Goal: Obtain resource: Download file/media

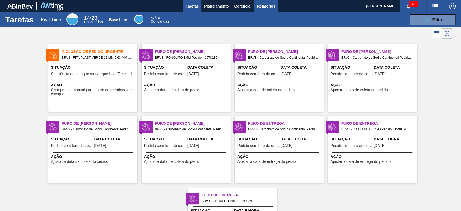
click at [266, 6] on span "Relatórios" at bounding box center [266, 6] width 18 height 6
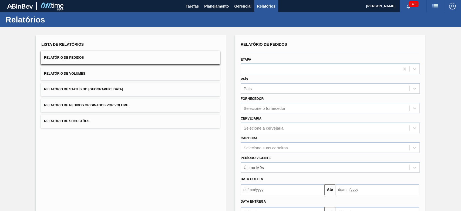
click at [282, 71] on div at bounding box center [320, 69] width 159 height 8
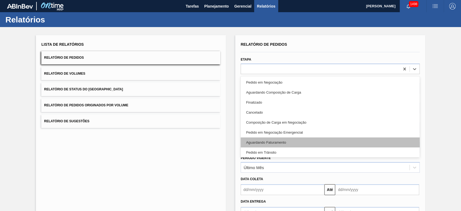
click at [264, 142] on div "Aguardando Faturamento" at bounding box center [330, 142] width 179 height 10
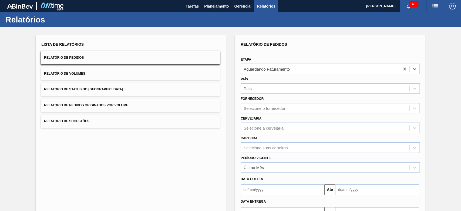
click at [274, 107] on div "Selecione o fornecedor" at bounding box center [265, 108] width 42 height 5
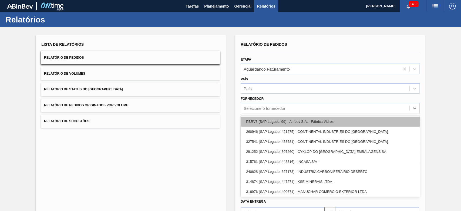
click at [257, 123] on div "PBRV3 (SAP Legado: 99) - Ambev S.A. - Fábrica Vidros" at bounding box center [330, 121] width 179 height 10
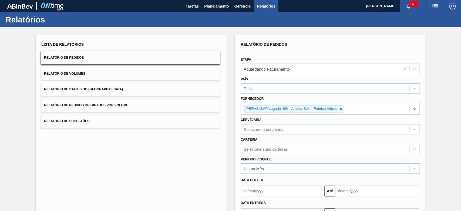
scroll to position [36, 0]
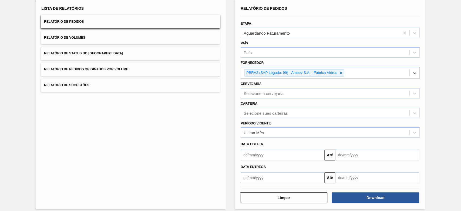
click at [272, 154] on input "text" at bounding box center [283, 154] width 84 height 11
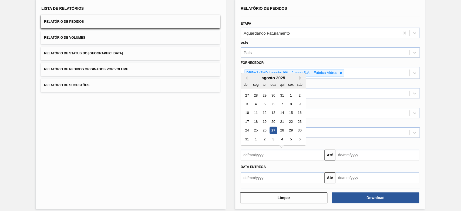
click at [273, 129] on div "27" at bounding box center [273, 130] width 7 height 7
type input "[DATE]"
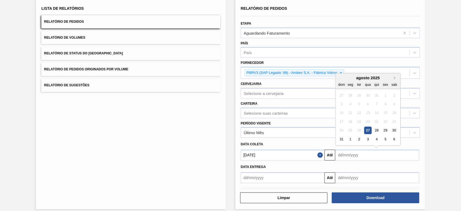
click at [360, 152] on input "text" at bounding box center [377, 154] width 84 height 11
click at [396, 129] on div "30" at bounding box center [394, 130] width 7 height 7
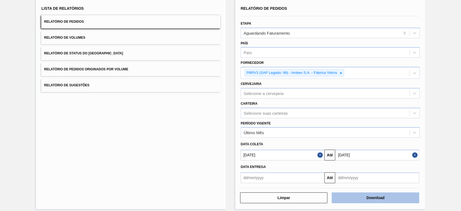
click at [372, 197] on button "Download" at bounding box center [375, 197] width 87 height 11
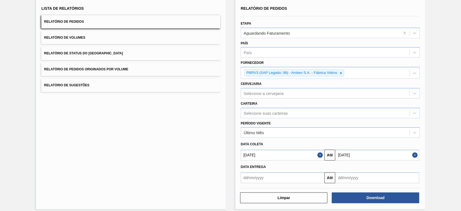
click at [387, 155] on input "[DATE]" at bounding box center [377, 154] width 84 height 11
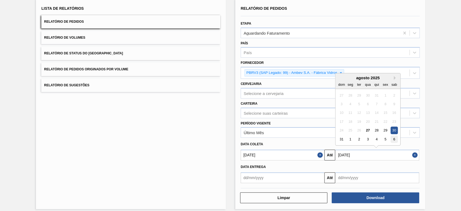
click at [396, 139] on div "6" at bounding box center [394, 138] width 7 height 7
type input "[DATE]"
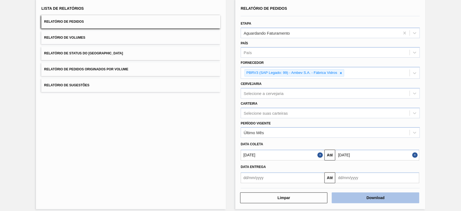
click at [375, 195] on button "Download" at bounding box center [375, 197] width 87 height 11
